Goal: Information Seeking & Learning: Learn about a topic

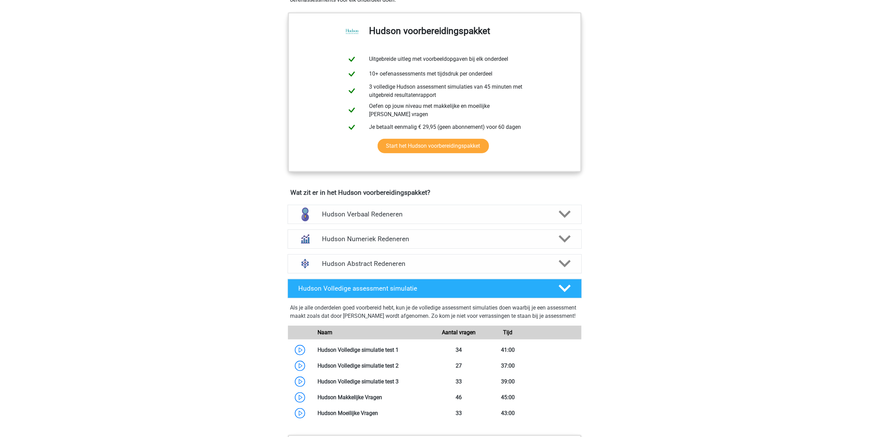
scroll to position [366, 0]
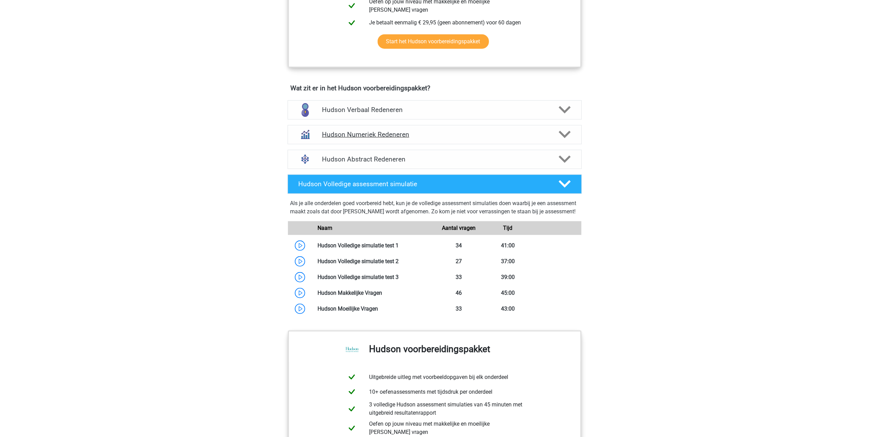
click at [379, 134] on h4 "Hudson Numeriek Redeneren" at bounding box center [434, 135] width 225 height 8
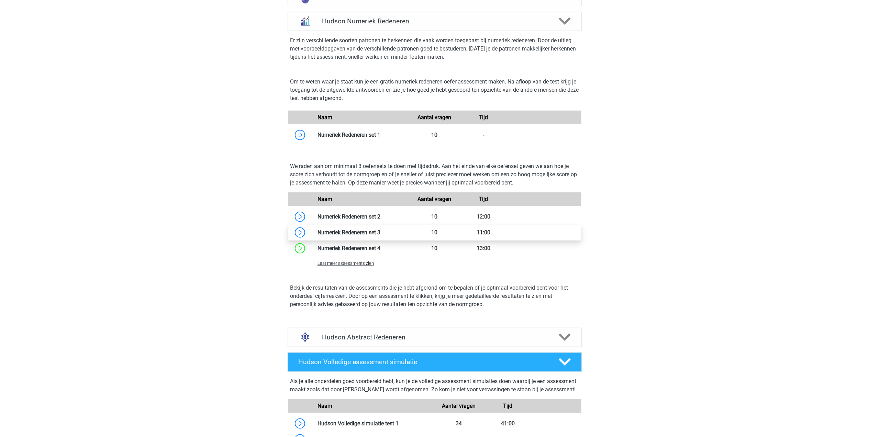
scroll to position [503, 0]
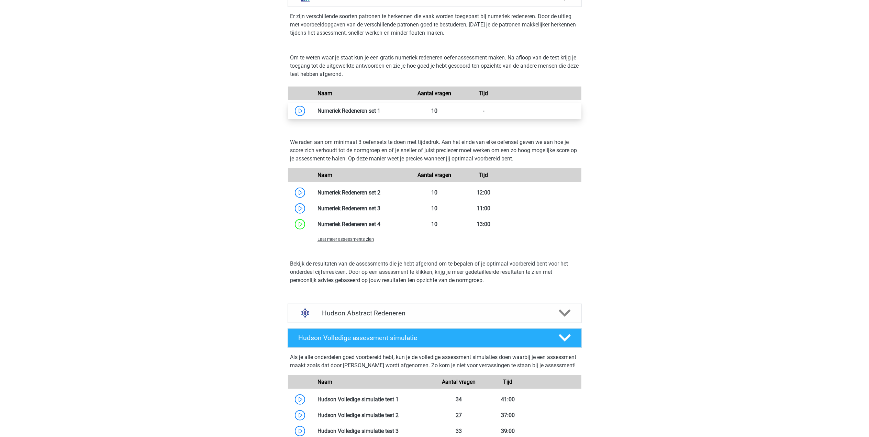
click at [380, 111] on link at bounding box center [380, 110] width 0 height 7
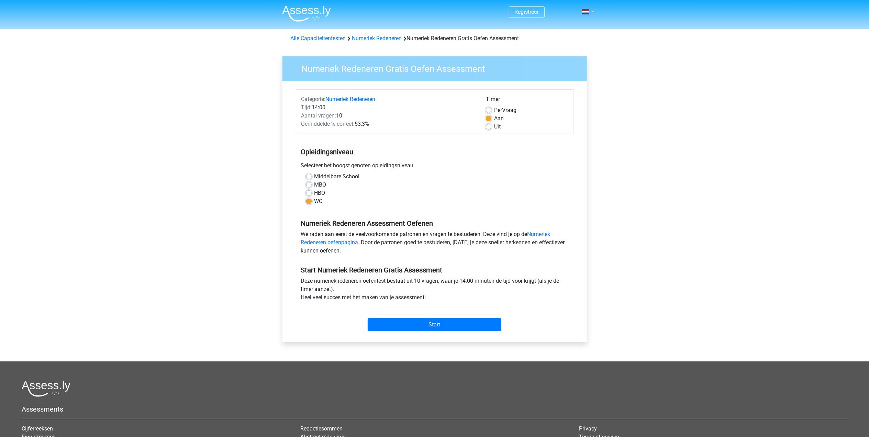
click at [436, 317] on div "Start" at bounding box center [434, 319] width 277 height 24
click at [435, 325] on input "Start" at bounding box center [434, 324] width 134 height 13
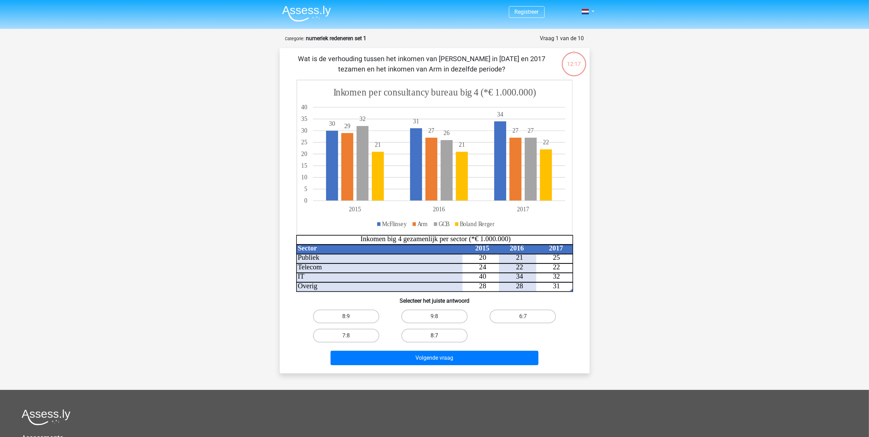
click at [429, 334] on label "8:7" at bounding box center [434, 336] width 66 height 14
click at [434, 336] on input "8:7" at bounding box center [436, 338] width 4 height 4
radio input "true"
click at [453, 360] on button "Volgende vraag" at bounding box center [434, 358] width 208 height 14
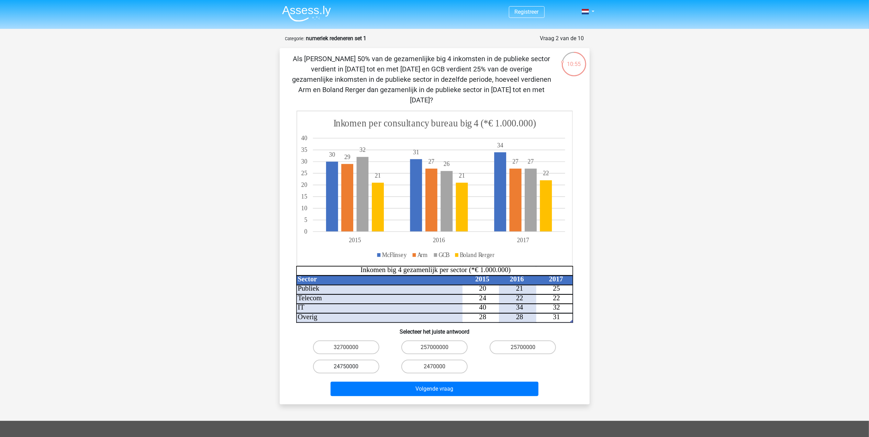
click at [350, 360] on label "24750000" at bounding box center [346, 367] width 66 height 14
click at [350, 366] on input "24750000" at bounding box center [348, 368] width 4 height 4
radio input "true"
click at [388, 382] on button "Volgende vraag" at bounding box center [434, 389] width 208 height 14
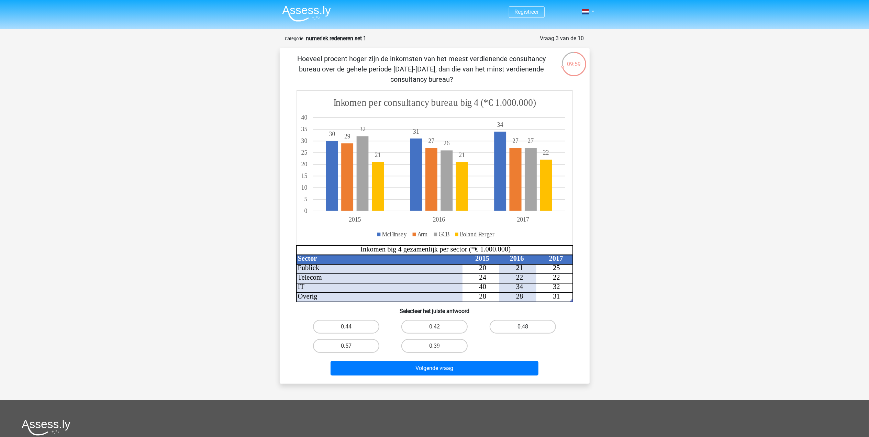
click at [506, 324] on label "0.48" at bounding box center [522, 327] width 66 height 14
click at [523, 327] on input "0.48" at bounding box center [525, 329] width 4 height 4
radio input "true"
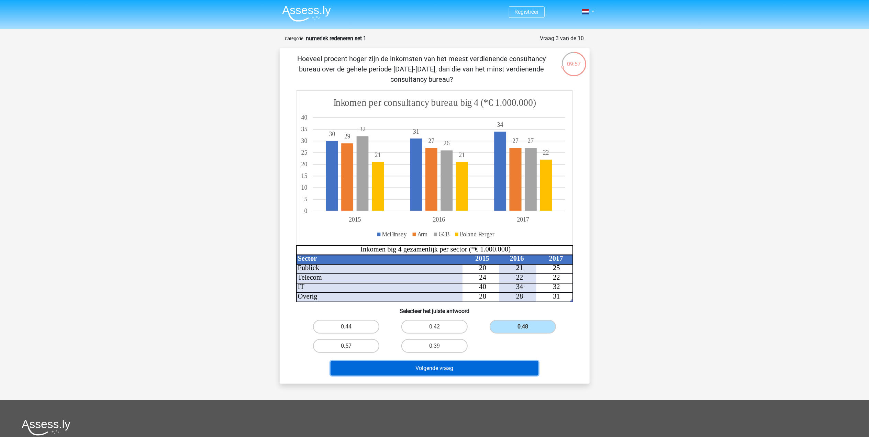
click at [484, 367] on button "Volgende vraag" at bounding box center [434, 368] width 208 height 14
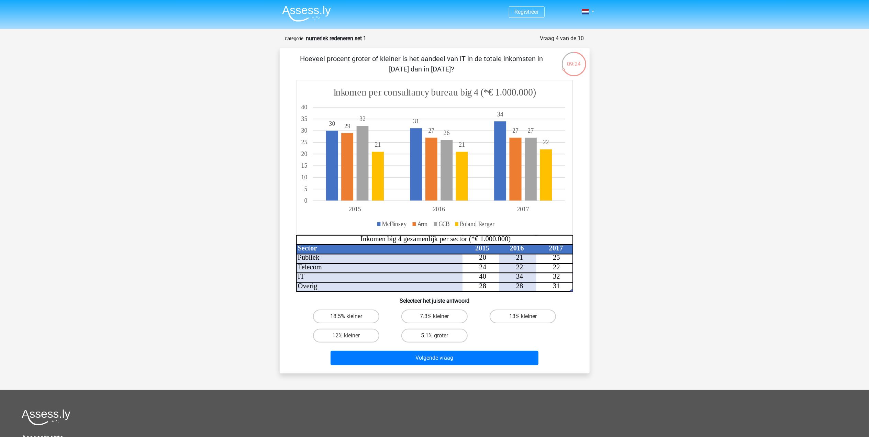
drag, startPoint x: 446, startPoint y: 58, endPoint x: 555, endPoint y: 57, distance: 108.5
click at [555, 57] on div "Hoeveel procent groter of kleiner is het aandeel van IT in de totale inkomsten …" at bounding box center [434, 211] width 304 height 314
click at [340, 313] on label "18.5% kleiner" at bounding box center [346, 316] width 66 height 14
click at [346, 316] on input "18.5% kleiner" at bounding box center [348, 318] width 4 height 4
radio input "true"
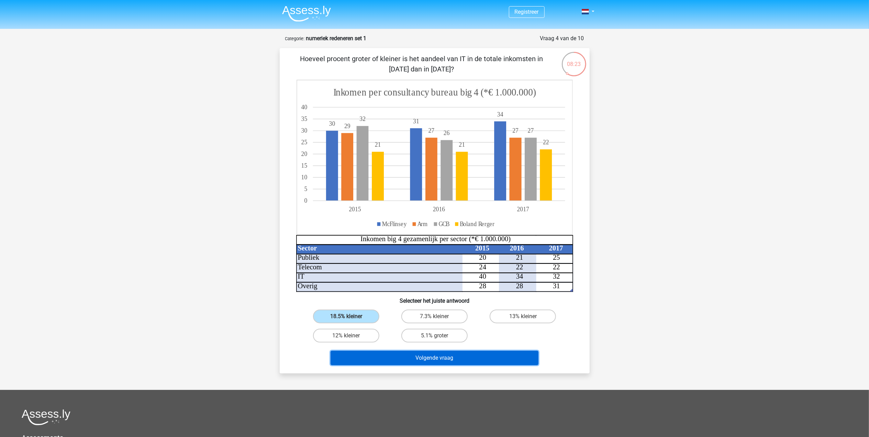
click at [394, 360] on button "Volgende vraag" at bounding box center [434, 358] width 208 height 14
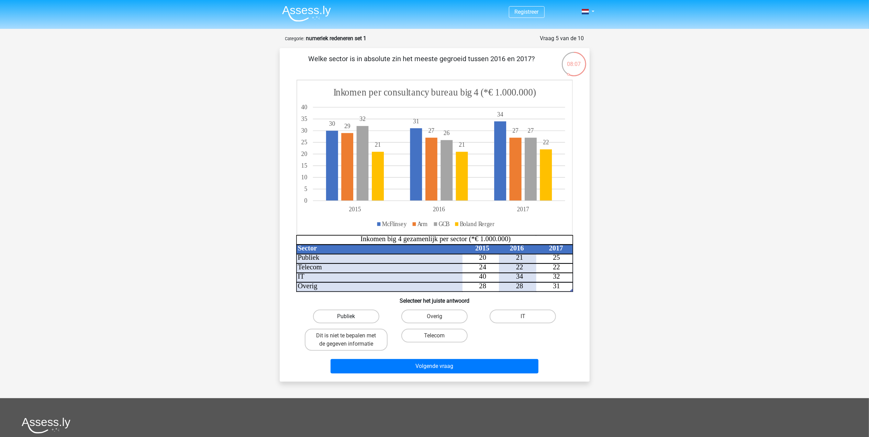
click at [353, 312] on label "Publiek" at bounding box center [346, 316] width 66 height 14
click at [350, 316] on input "Publiek" at bounding box center [348, 318] width 4 height 4
radio input "true"
click at [401, 360] on button "Volgende vraag" at bounding box center [434, 366] width 208 height 14
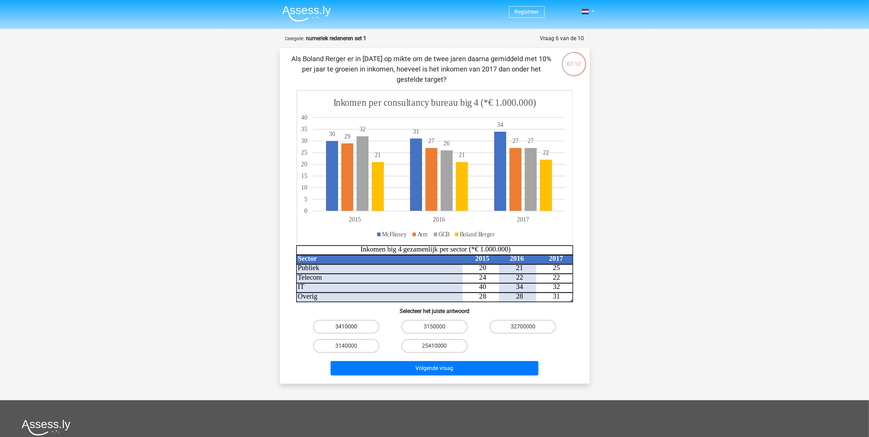
click at [328, 324] on label "3410000" at bounding box center [346, 327] width 66 height 14
click at [346, 327] on input "3410000" at bounding box center [348, 329] width 4 height 4
radio input "true"
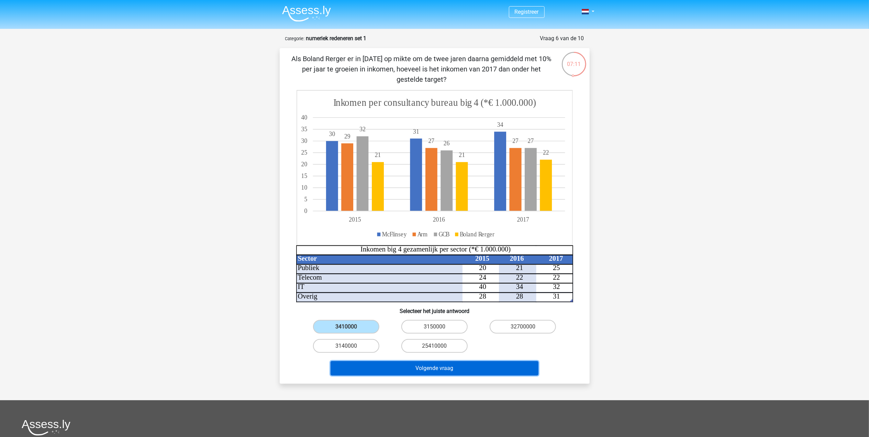
click at [404, 367] on button "Volgende vraag" at bounding box center [434, 368] width 208 height 14
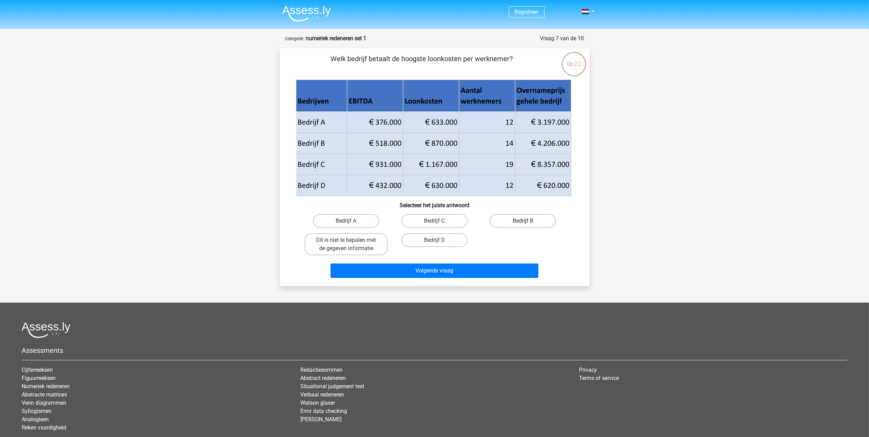
click at [535, 221] on label "Bedrijf B" at bounding box center [522, 221] width 66 height 14
click at [527, 221] on input "Bedrijf B" at bounding box center [525, 223] width 4 height 4
radio input "true"
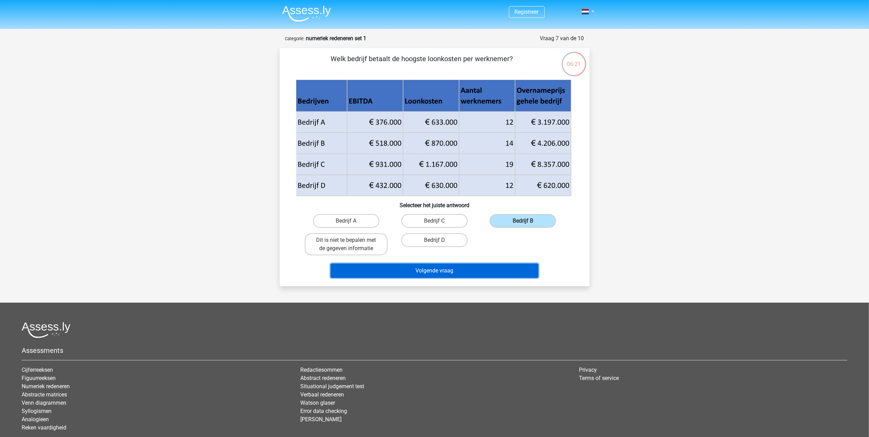
click at [510, 267] on button "Volgende vraag" at bounding box center [434, 270] width 208 height 14
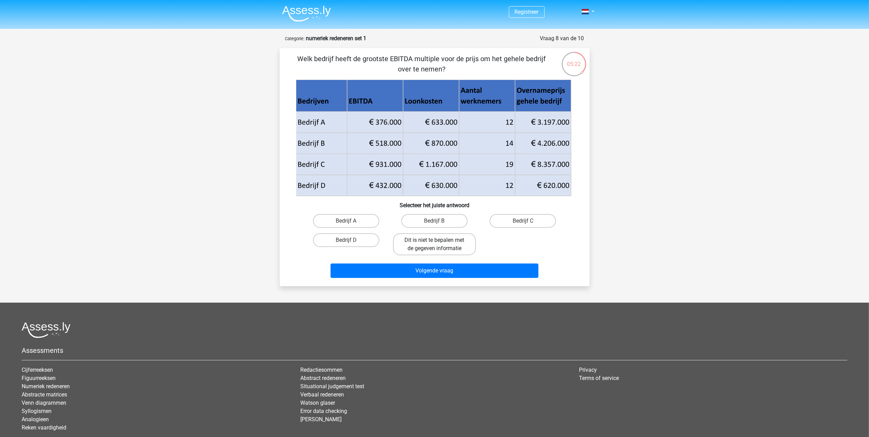
click at [456, 240] on label "Dit is niet te bepalen met de gegeven informatie" at bounding box center [434, 244] width 83 height 22
click at [439, 240] on input "Dit is niet te bepalen met de gegeven informatie" at bounding box center [436, 242] width 4 height 4
radio input "true"
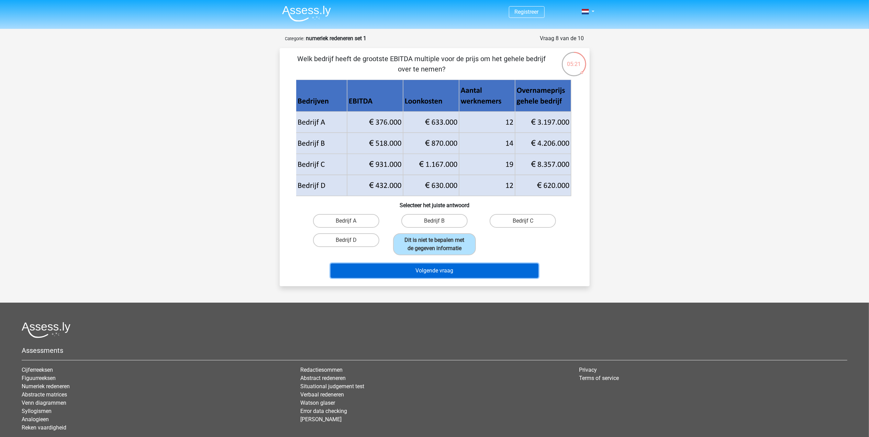
click at [473, 271] on button "Volgende vraag" at bounding box center [434, 270] width 208 height 14
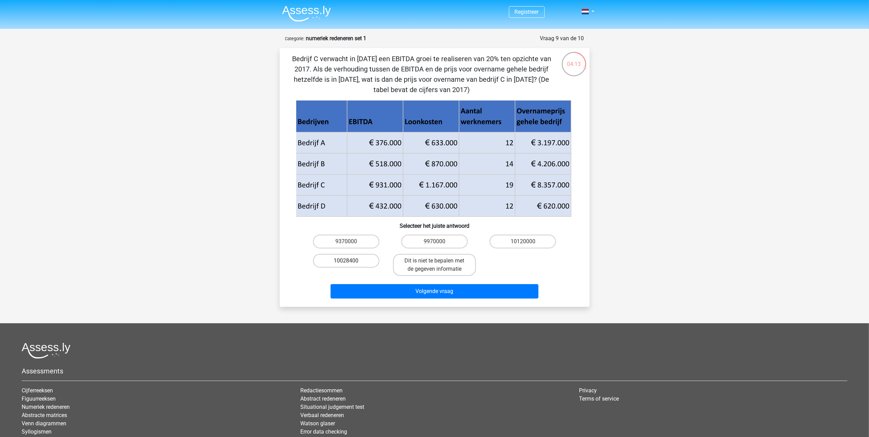
click at [359, 260] on label "10028400" at bounding box center [346, 261] width 66 height 14
click at [350, 261] on input "10028400" at bounding box center [348, 263] width 4 height 4
radio input "true"
click at [397, 289] on button "Volgende vraag" at bounding box center [434, 291] width 208 height 14
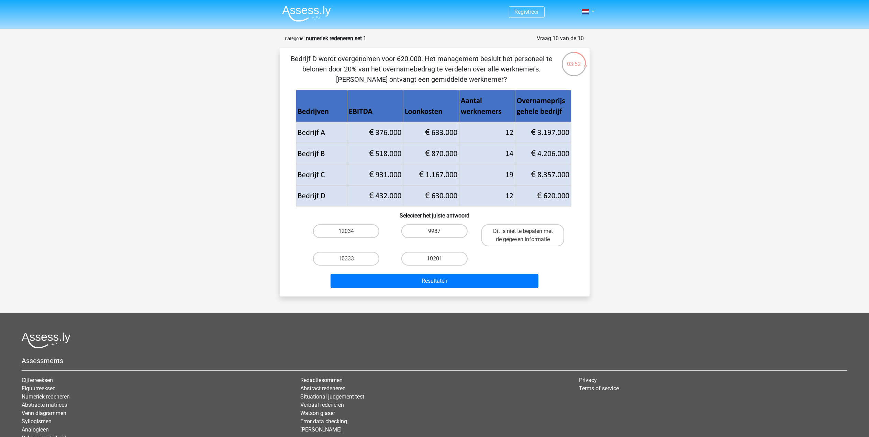
click at [350, 261] on input "10333" at bounding box center [348, 261] width 4 height 4
radio input "true"
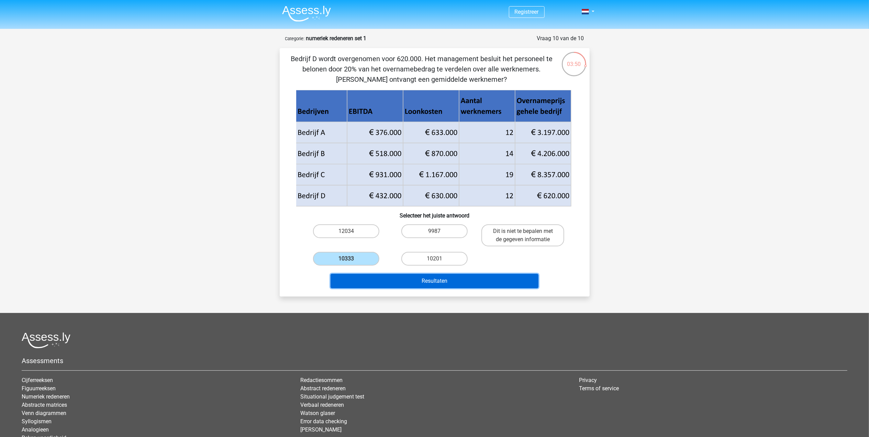
click at [356, 277] on button "Resultaten" at bounding box center [434, 281] width 208 height 14
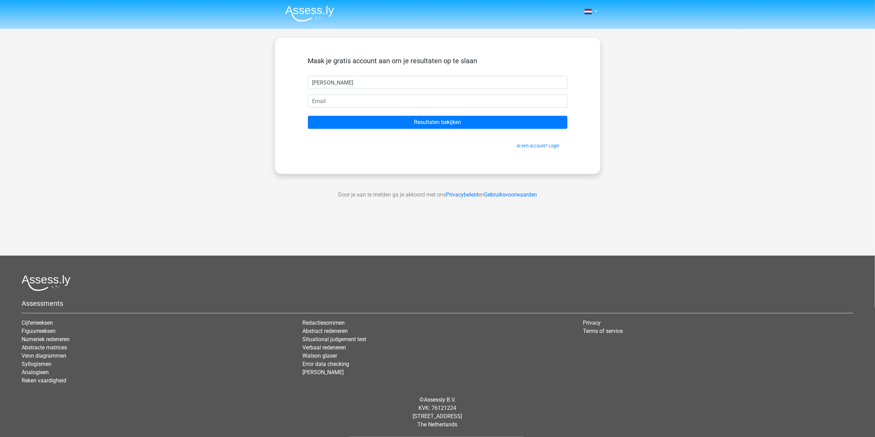
type input "jin"
click at [547, 142] on div "Al een account? Login" at bounding box center [438, 141] width 260 height 15
click at [547, 146] on link "Al een account? Login" at bounding box center [538, 145] width 43 height 5
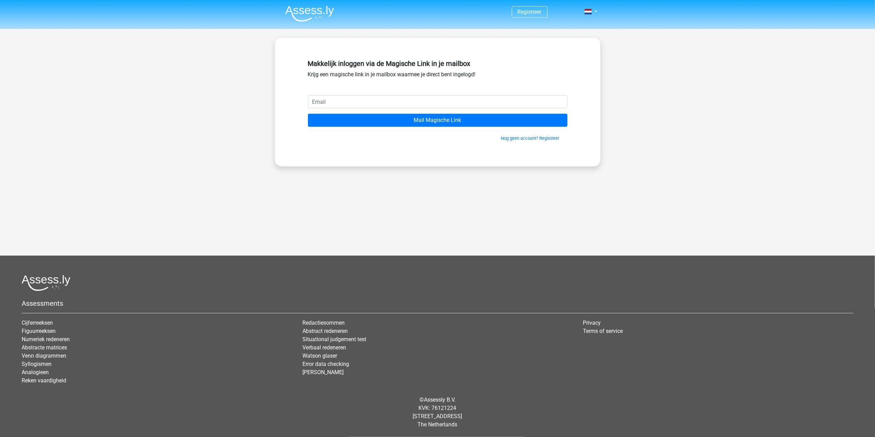
click at [376, 100] on input "email" at bounding box center [438, 101] width 260 height 13
type input "[EMAIL_ADDRESS][DOMAIN_NAME]"
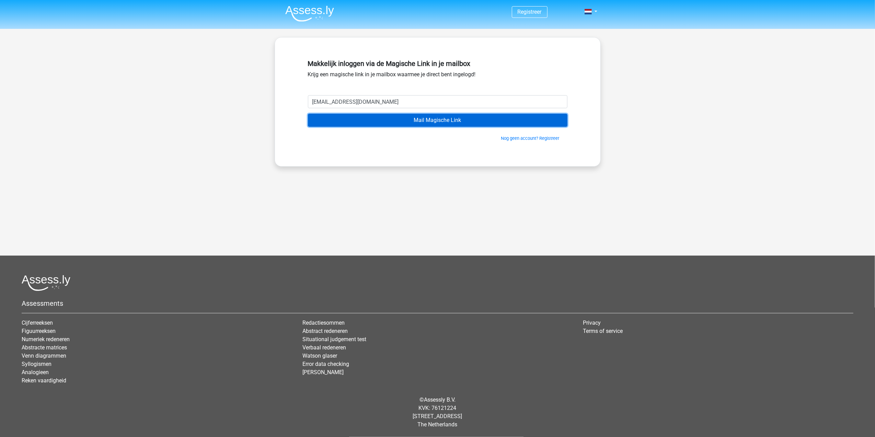
click at [382, 118] on input "Mail Magische Link" at bounding box center [438, 120] width 260 height 13
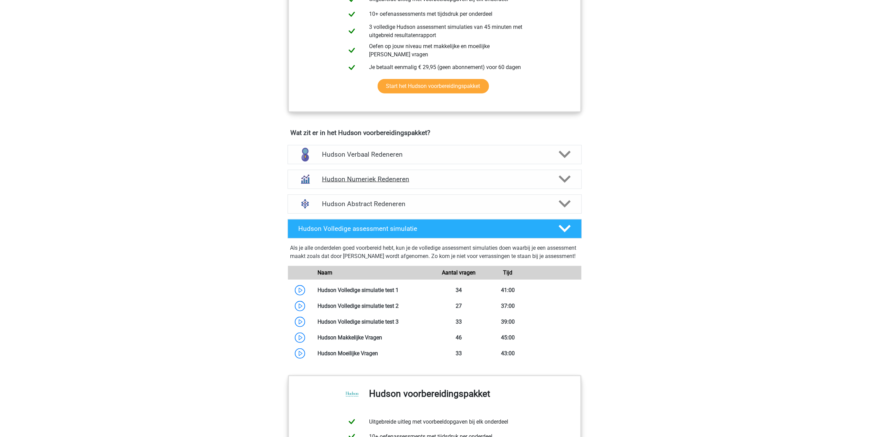
scroll to position [320, 0]
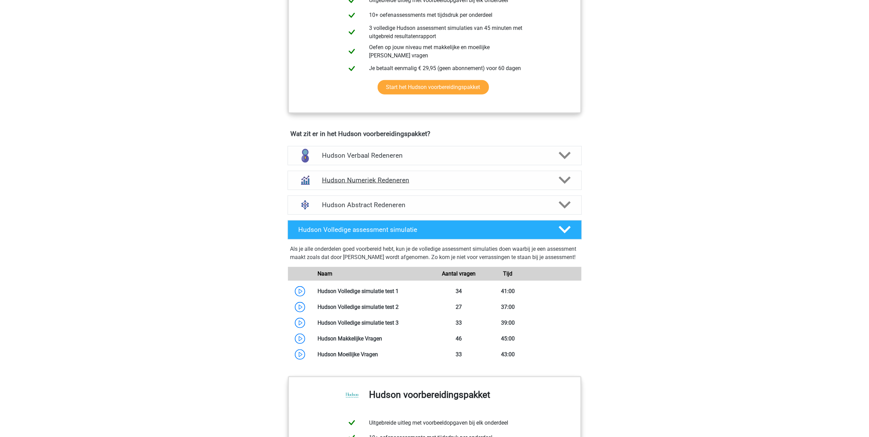
click at [418, 175] on div "Hudson Numeriek Redeneren" at bounding box center [434, 180] width 294 height 19
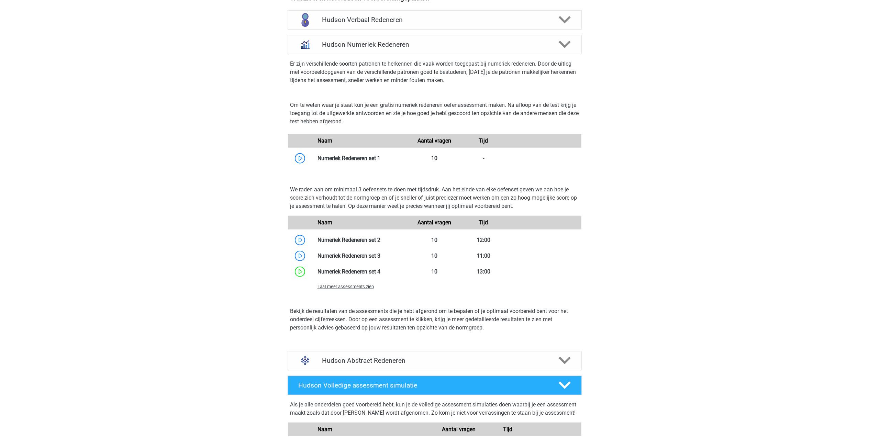
scroll to position [458, 0]
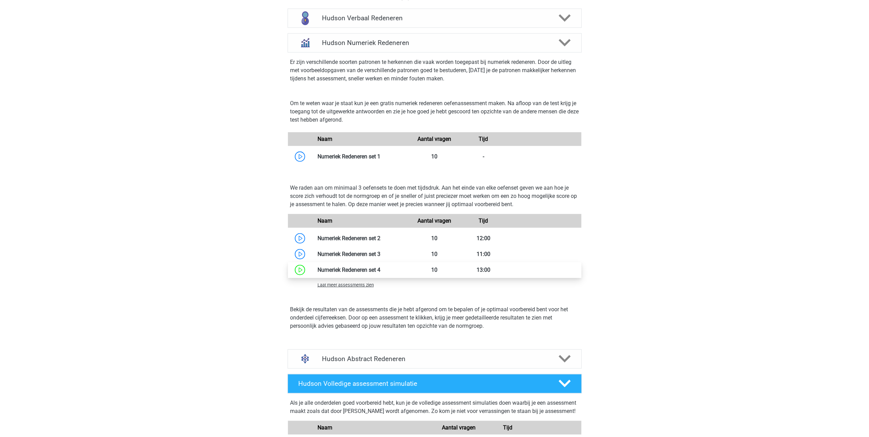
click at [380, 271] on link at bounding box center [380, 269] width 0 height 7
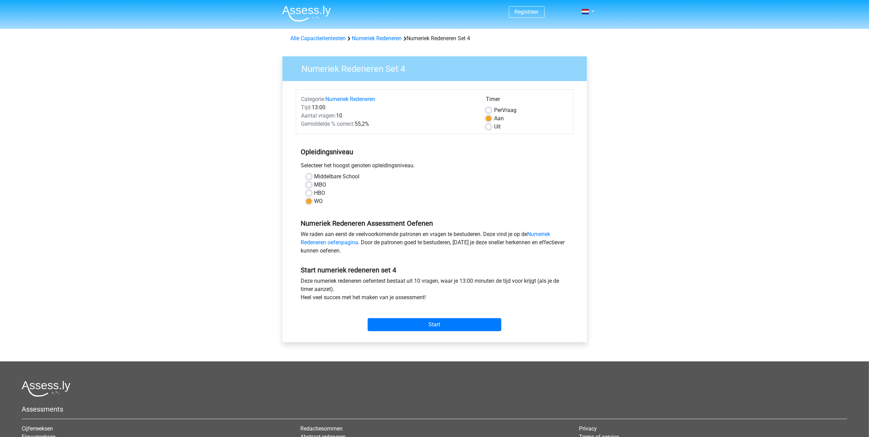
click at [401, 315] on div "Start" at bounding box center [434, 319] width 277 height 24
click at [400, 324] on input "Start" at bounding box center [434, 324] width 134 height 13
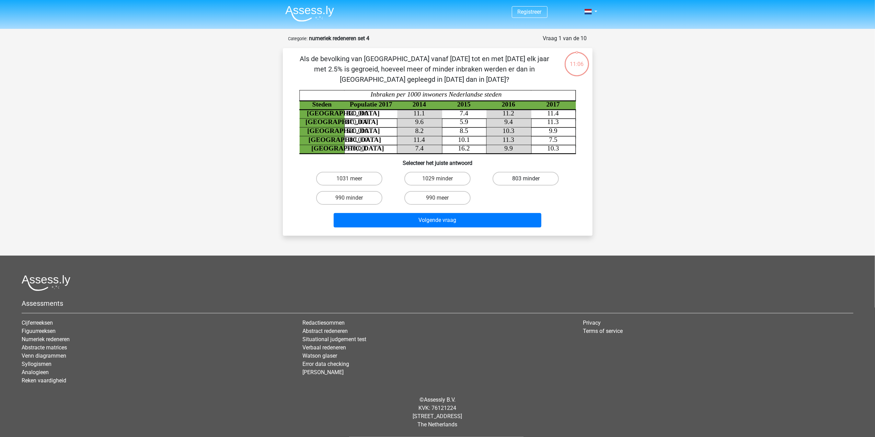
click at [533, 182] on label "803 minder" at bounding box center [526, 179] width 66 height 14
click at [531, 182] on input "803 minder" at bounding box center [528, 181] width 4 height 4
radio input "true"
click at [498, 223] on button "Volgende vraag" at bounding box center [438, 220] width 208 height 14
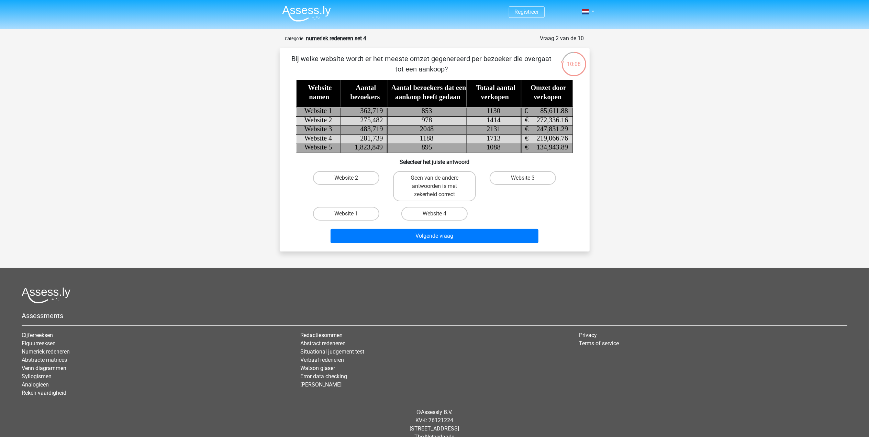
click at [346, 178] on input "Website 2" at bounding box center [348, 180] width 4 height 4
radio input "true"
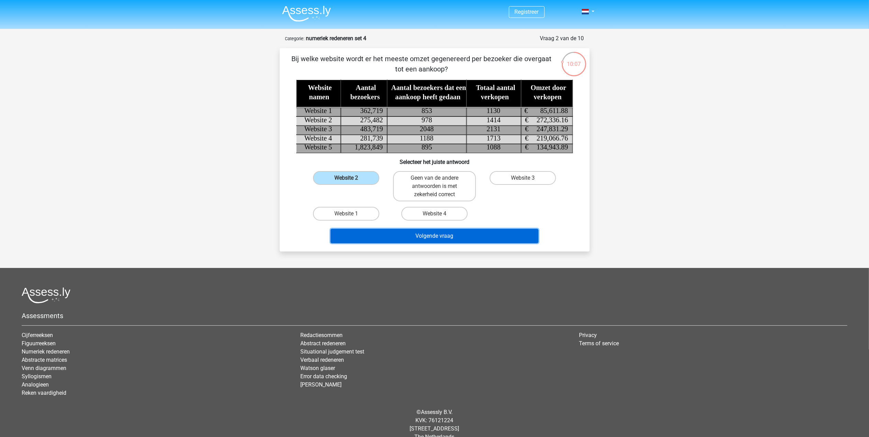
click at [377, 237] on button "Volgende vraag" at bounding box center [434, 236] width 208 height 14
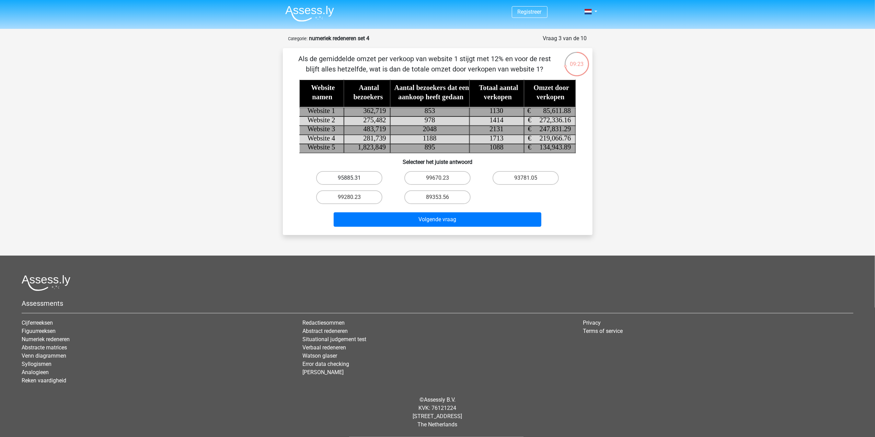
click at [352, 177] on label "95885.31" at bounding box center [349, 178] width 66 height 14
click at [352, 178] on input "95885.31" at bounding box center [351, 180] width 4 height 4
radio input "true"
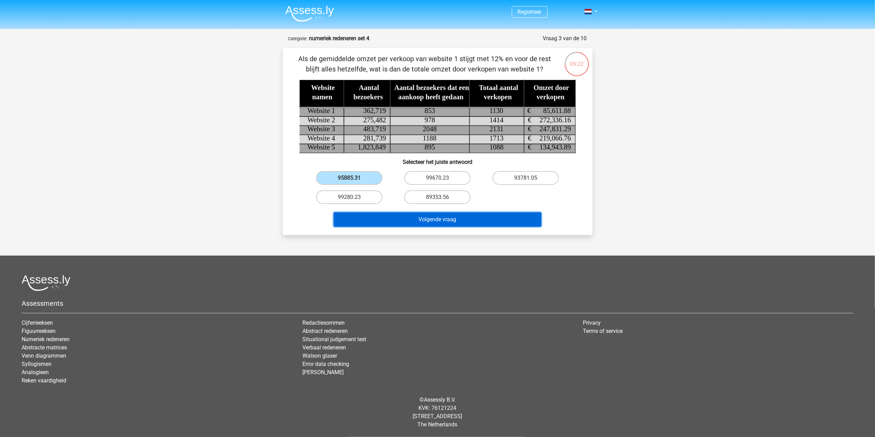
click at [384, 220] on button "Volgende vraag" at bounding box center [438, 219] width 208 height 14
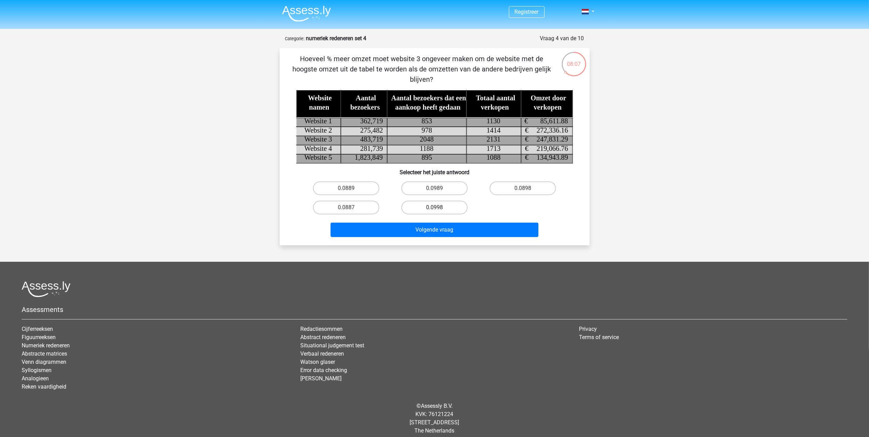
drag, startPoint x: 444, startPoint y: 189, endPoint x: 463, endPoint y: 210, distance: 28.2
click at [444, 189] on label "0.0989" at bounding box center [434, 188] width 66 height 14
click at [439, 189] on input "0.0989" at bounding box center [436, 190] width 4 height 4
radio input "true"
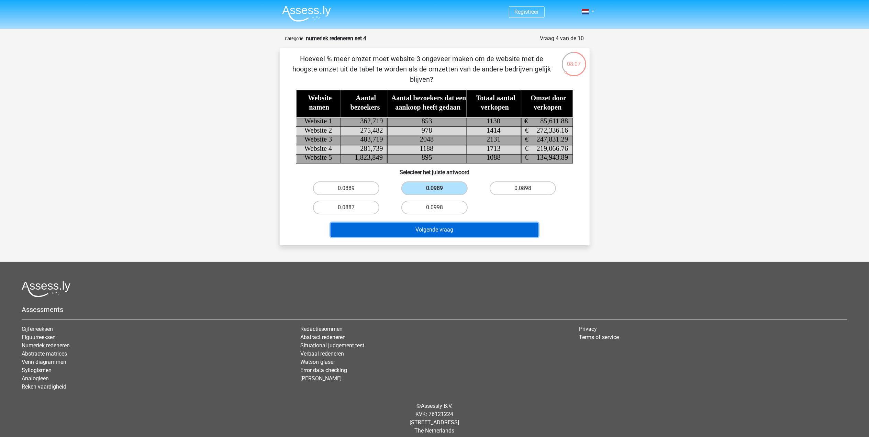
click at [468, 229] on button "Volgende vraag" at bounding box center [434, 230] width 208 height 14
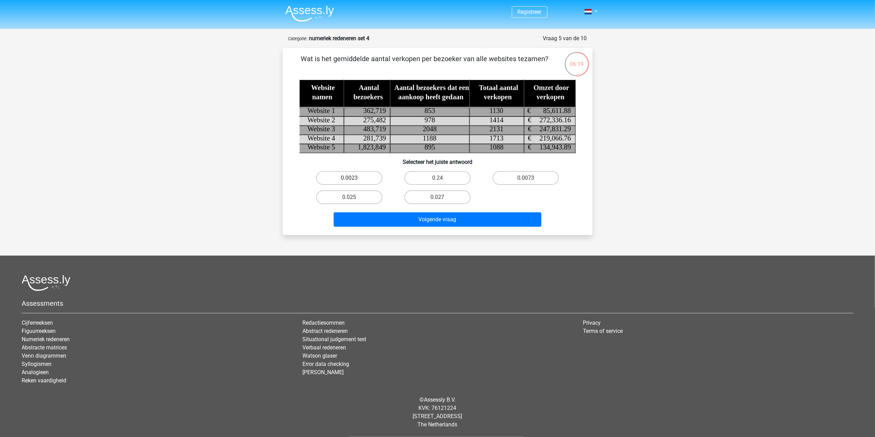
click at [338, 175] on label "0.0023" at bounding box center [349, 178] width 66 height 14
click at [349, 178] on input "0.0023" at bounding box center [351, 180] width 4 height 4
radio input "true"
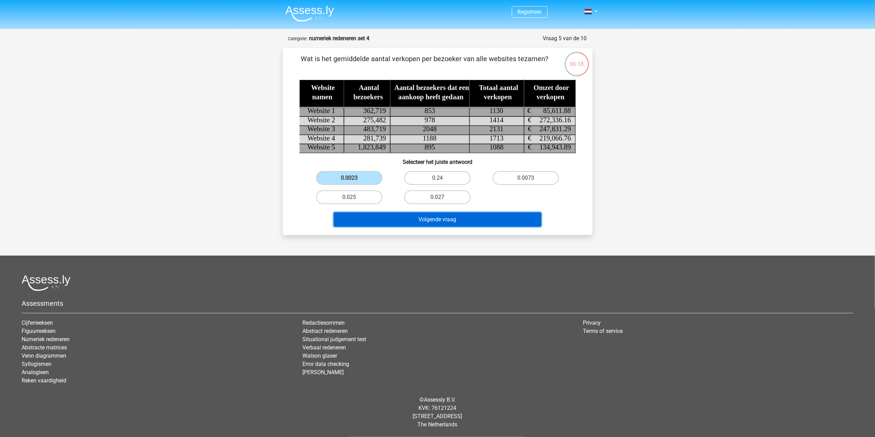
click at [391, 223] on button "Volgende vraag" at bounding box center [438, 219] width 208 height 14
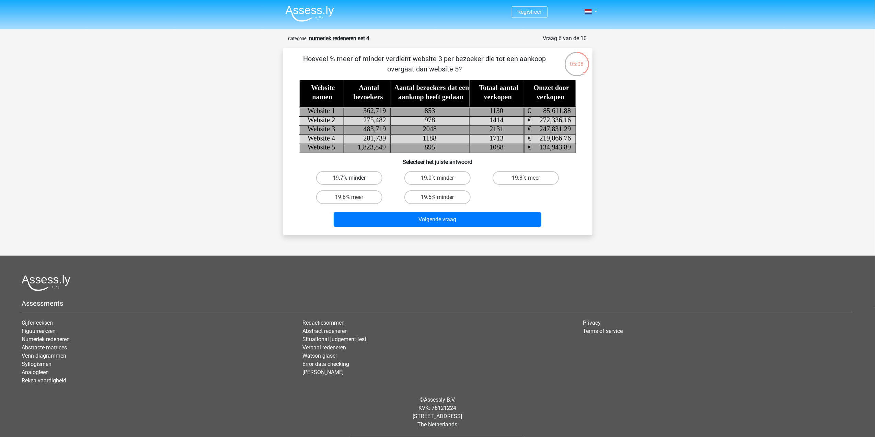
click at [362, 180] on label "19.7% minder" at bounding box center [349, 178] width 66 height 14
click at [354, 180] on input "19.7% minder" at bounding box center [351, 180] width 4 height 4
radio input "true"
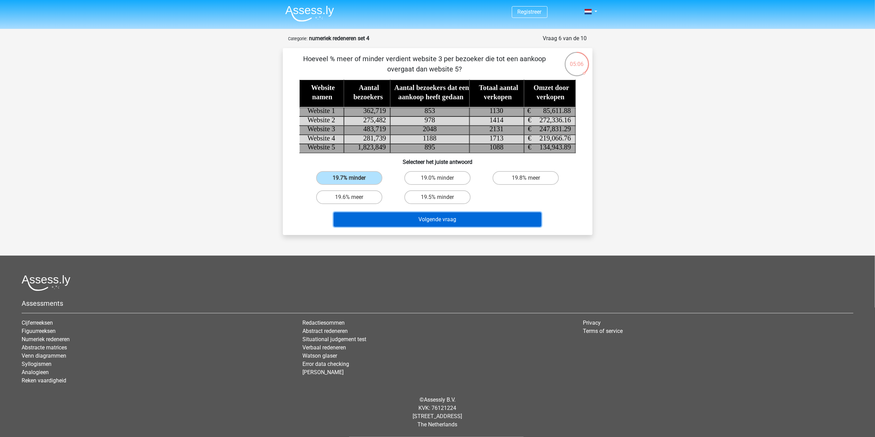
click at [390, 222] on button "Volgende vraag" at bounding box center [438, 219] width 208 height 14
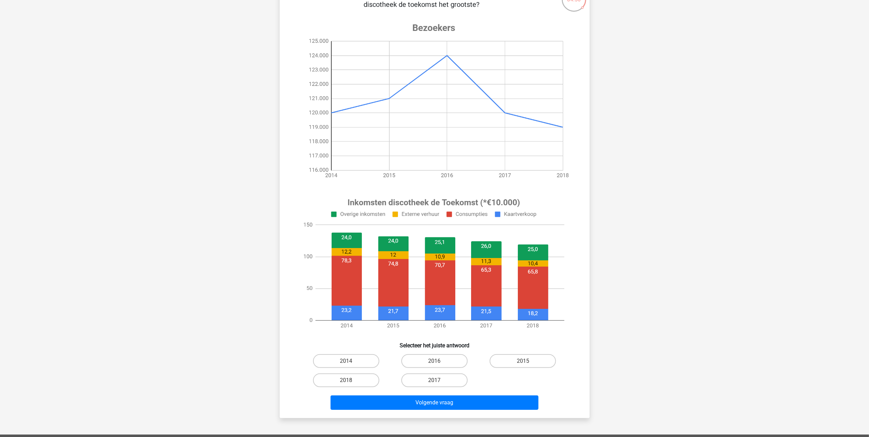
scroll to position [80, 0]
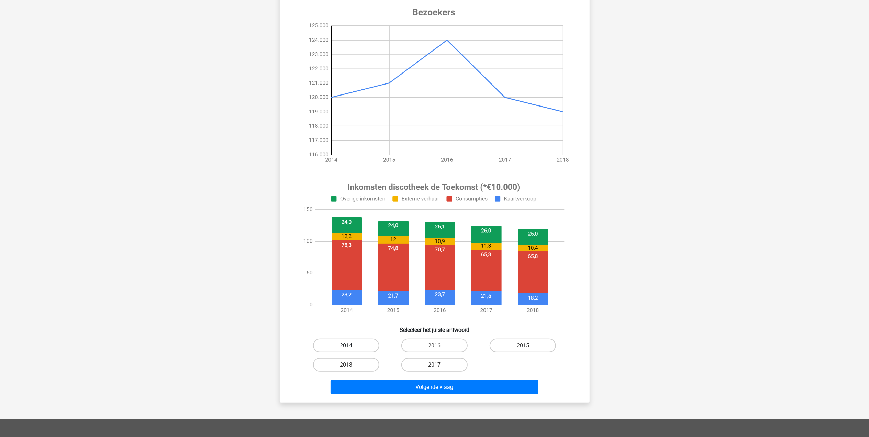
click at [358, 347] on label "2014" at bounding box center [346, 346] width 66 height 14
click at [350, 347] on input "2014" at bounding box center [348, 347] width 4 height 4
radio input "true"
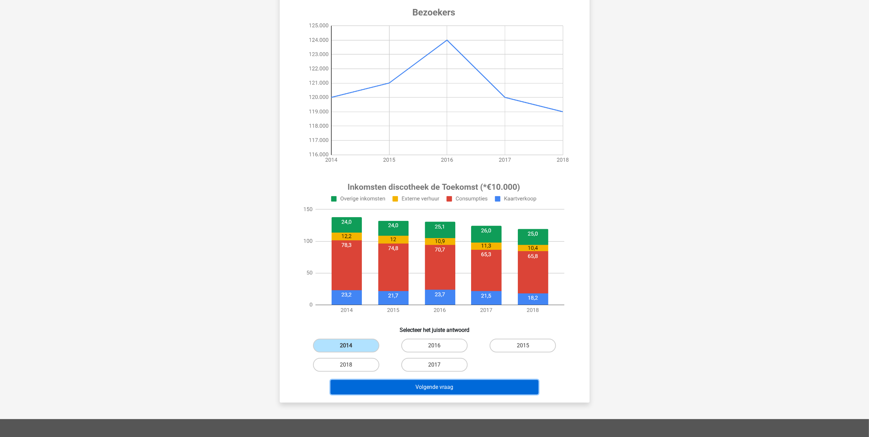
click at [398, 383] on button "Volgende vraag" at bounding box center [434, 387] width 208 height 14
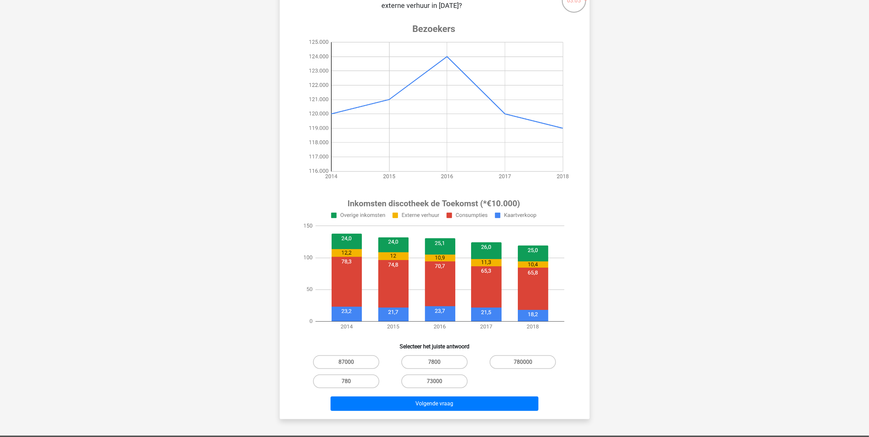
scroll to position [34, 0]
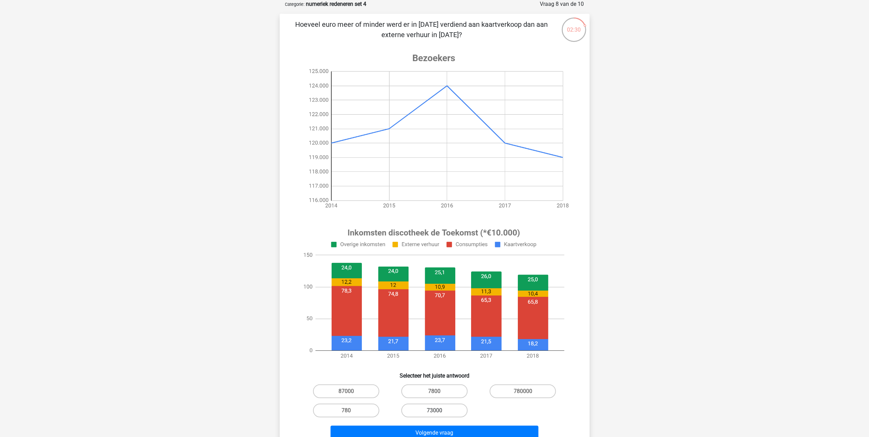
click at [414, 410] on label "73000" at bounding box center [434, 411] width 66 height 14
click at [434, 410] on input "73000" at bounding box center [436, 412] width 4 height 4
radio input "true"
click at [466, 426] on button "Volgende vraag" at bounding box center [434, 433] width 208 height 14
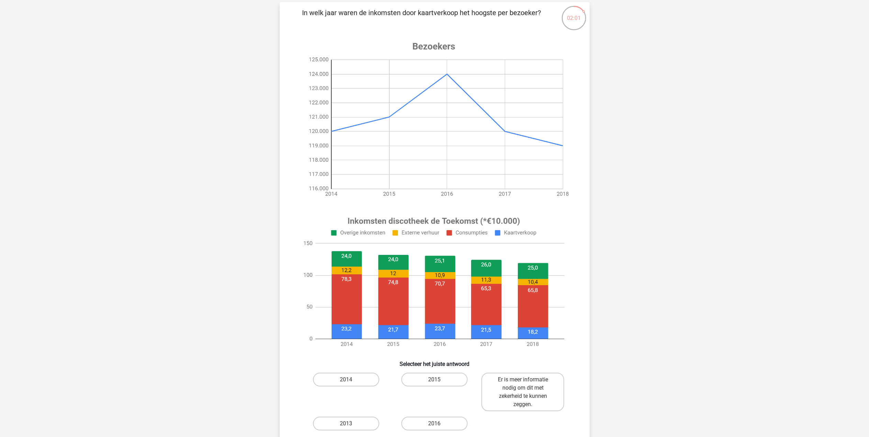
scroll to position [80, 0]
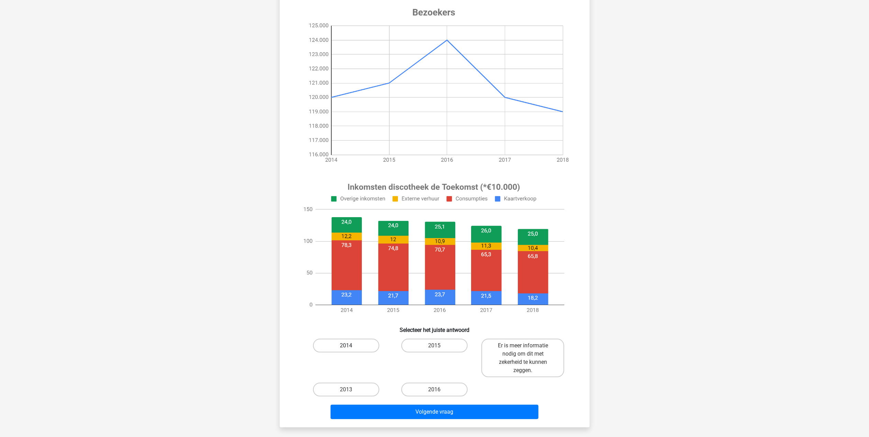
click at [344, 341] on label "2014" at bounding box center [346, 346] width 66 height 14
click at [346, 345] on input "2014" at bounding box center [348, 347] width 4 height 4
radio input "true"
click at [442, 410] on button "Volgende vraag" at bounding box center [434, 412] width 208 height 14
click at [453, 343] on label "2014" at bounding box center [434, 346] width 66 height 14
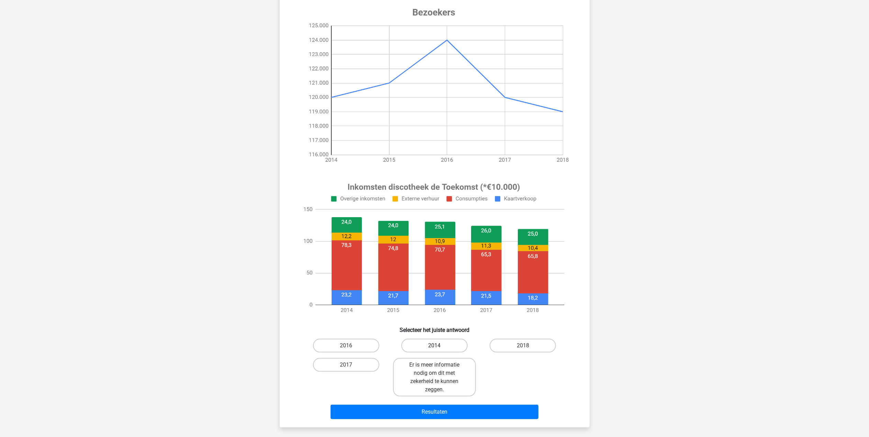
click at [439, 345] on input "2014" at bounding box center [436, 347] width 4 height 4
radio input "true"
click at [483, 405] on button "Resultaten" at bounding box center [434, 412] width 208 height 14
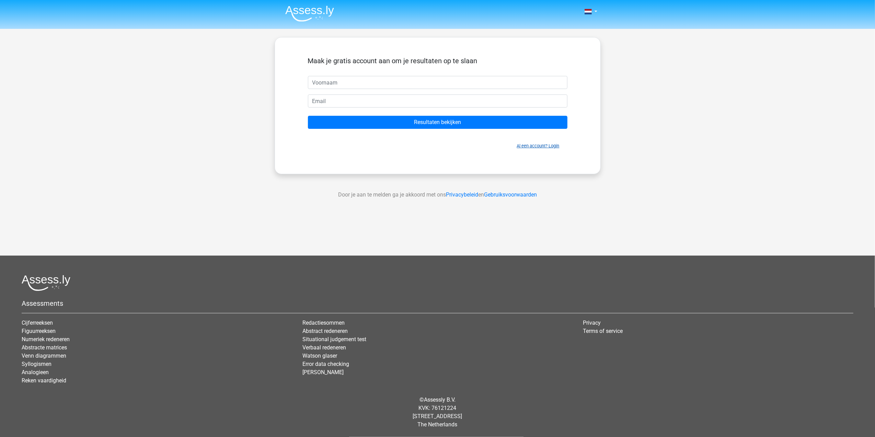
click at [534, 147] on link "Al een account? Login" at bounding box center [538, 145] width 43 height 5
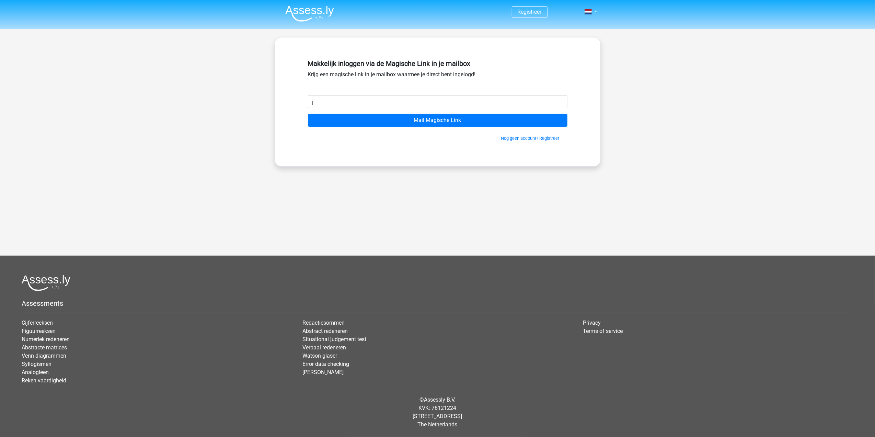
type input "jinte.keymeulen@gmail.com"
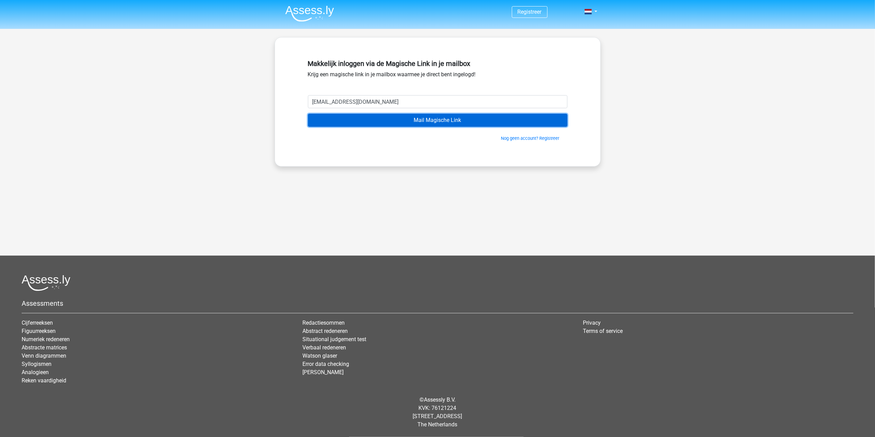
click at [389, 124] on input "Mail Magische Link" at bounding box center [438, 120] width 260 height 13
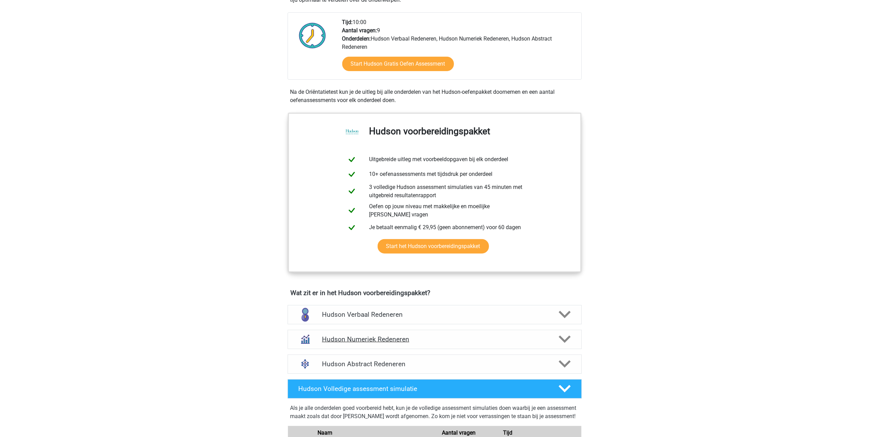
scroll to position [229, 0]
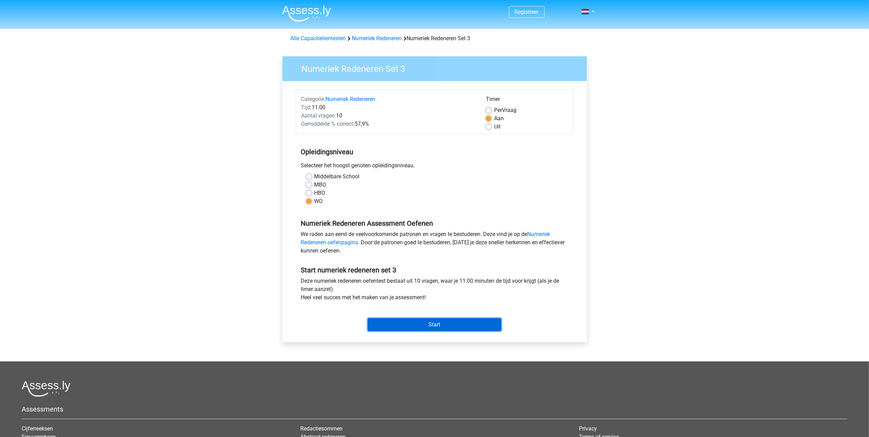
click at [417, 322] on input "Start" at bounding box center [434, 324] width 134 height 13
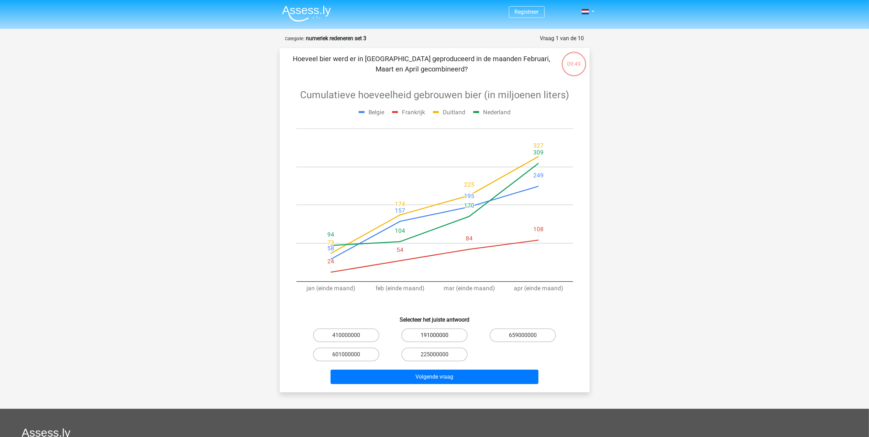
click at [449, 331] on label "191000000" at bounding box center [434, 335] width 66 height 14
click at [439, 335] on input "191000000" at bounding box center [436, 337] width 4 height 4
radio input "true"
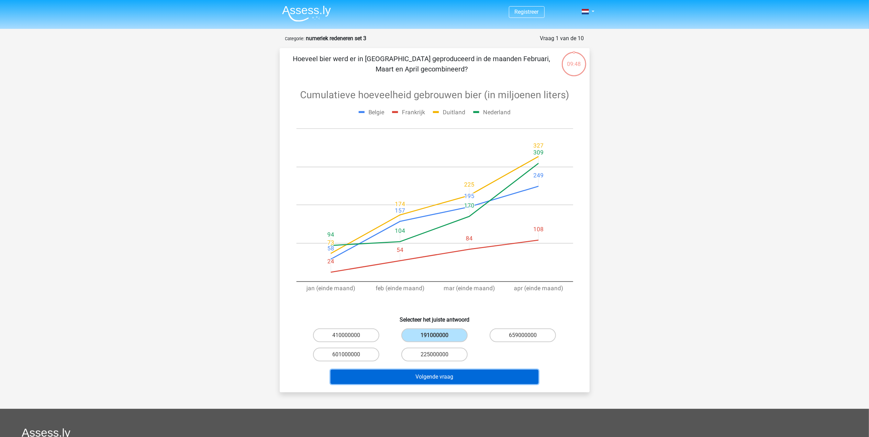
click at [453, 372] on button "Volgende vraag" at bounding box center [434, 377] width 208 height 14
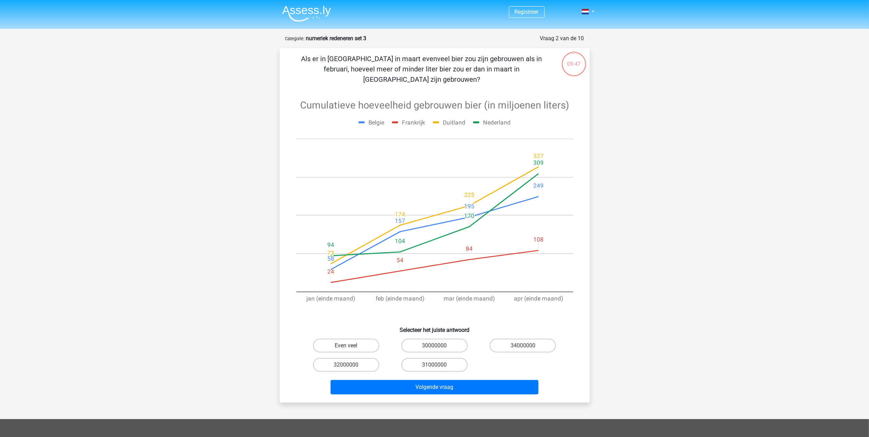
scroll to position [34, 0]
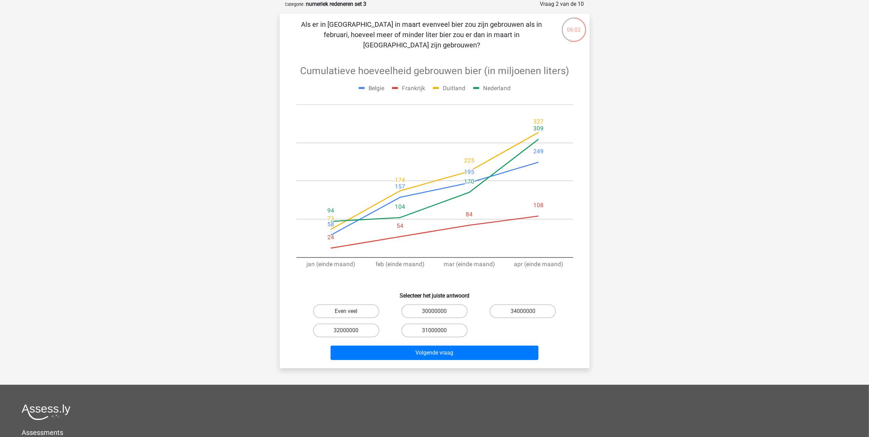
click at [348, 311] on input "Even veel" at bounding box center [348, 313] width 4 height 4
radio input "true"
click at [387, 345] on button "Volgende vraag" at bounding box center [434, 352] width 208 height 14
